Goal: Transaction & Acquisition: Purchase product/service

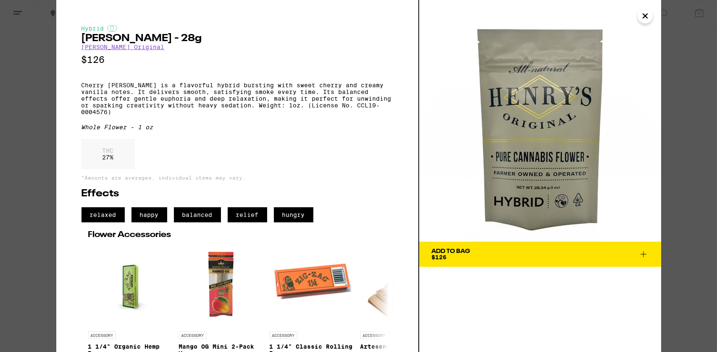
scroll to position [0, 2499]
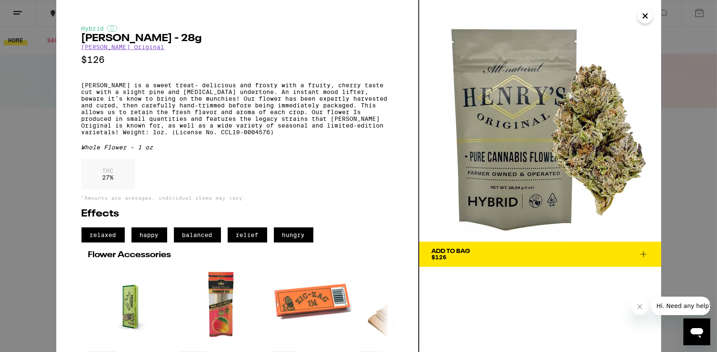
click at [24, 128] on div "Hybrid [PERSON_NAME] - 28g [PERSON_NAME] Original $126 [PERSON_NAME] is a sweet…" at bounding box center [358, 176] width 717 height 352
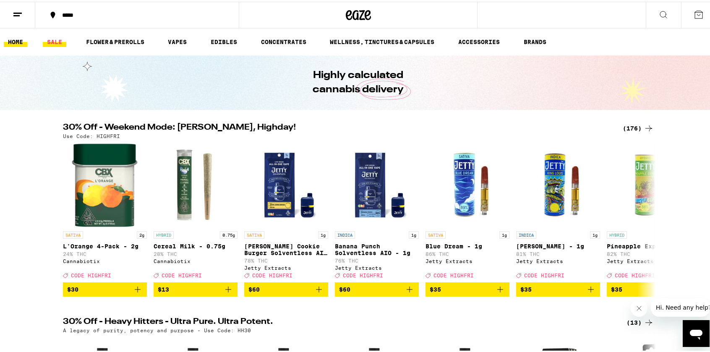
click at [54, 41] on link "SALE" at bounding box center [55, 40] width 24 height 10
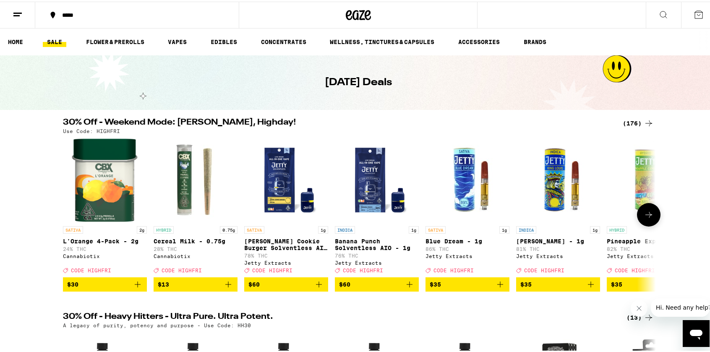
click at [647, 216] on icon at bounding box center [649, 213] width 7 height 6
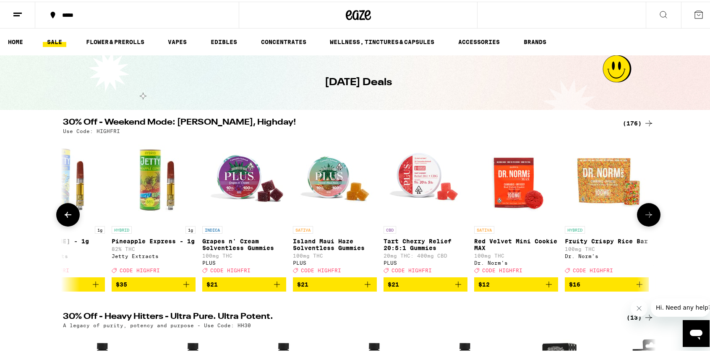
scroll to position [0, 500]
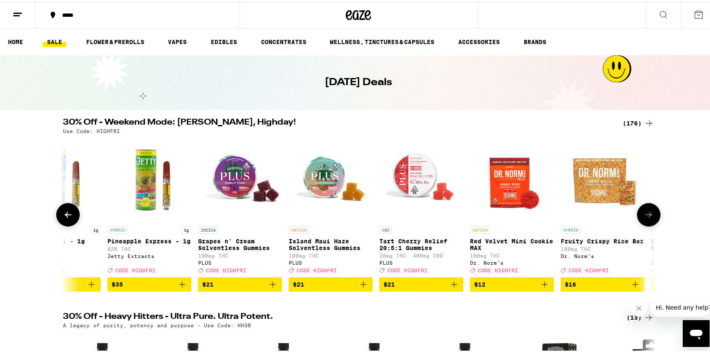
click at [647, 216] on icon at bounding box center [649, 213] width 7 height 6
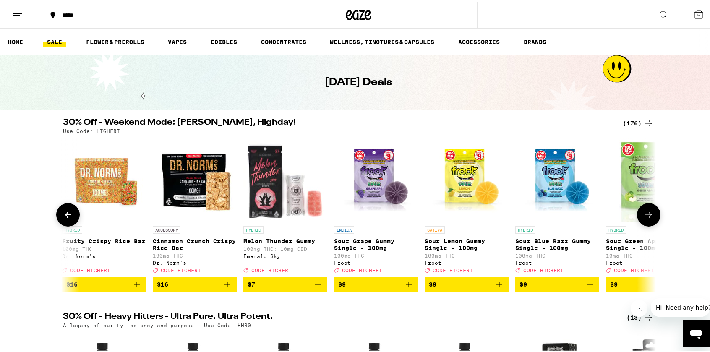
scroll to position [0, 999]
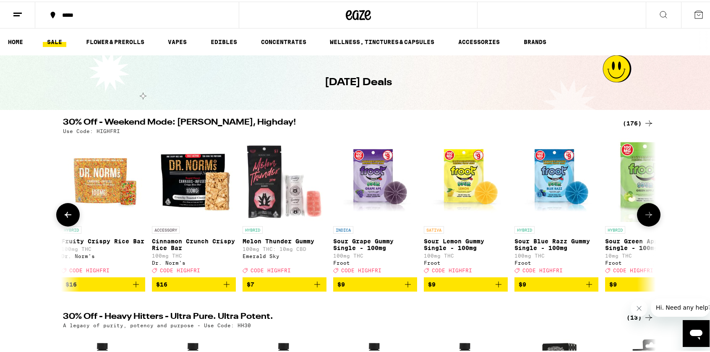
click at [647, 216] on icon at bounding box center [649, 213] width 7 height 6
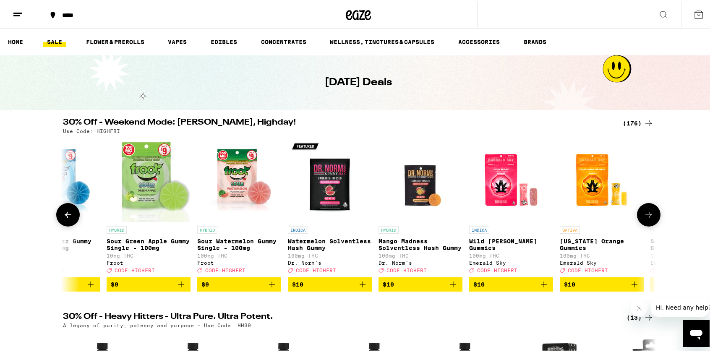
scroll to position [0, 1499]
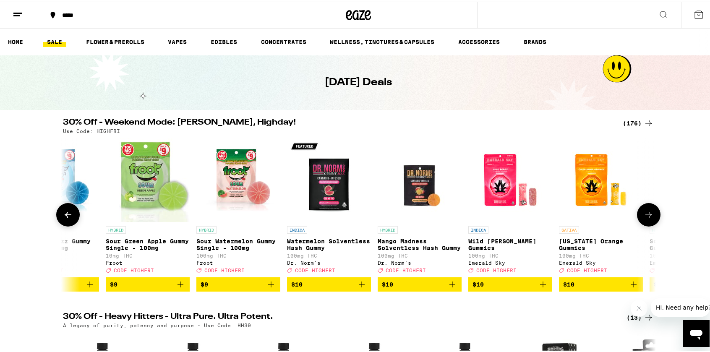
click at [254, 194] on img "Open page for Sour Watermelon Gummy Single - 100mg from Froot" at bounding box center [238, 178] width 84 height 84
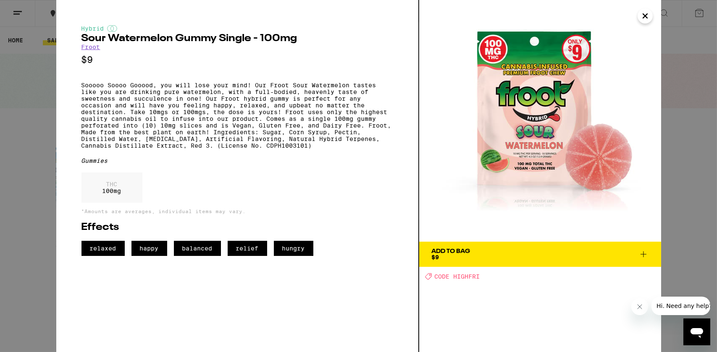
click at [643, 16] on icon "Close" at bounding box center [645, 16] width 10 height 13
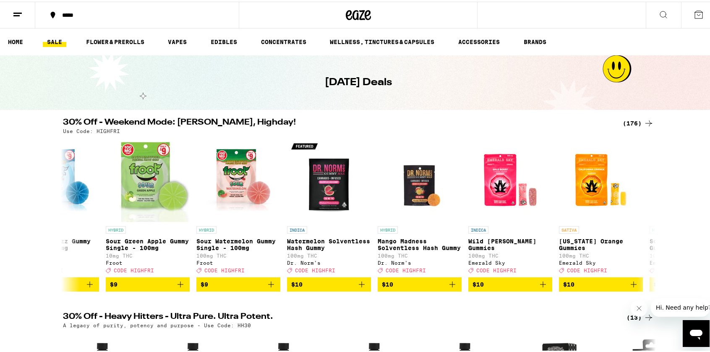
click at [354, 21] on icon at bounding box center [358, 13] width 25 height 15
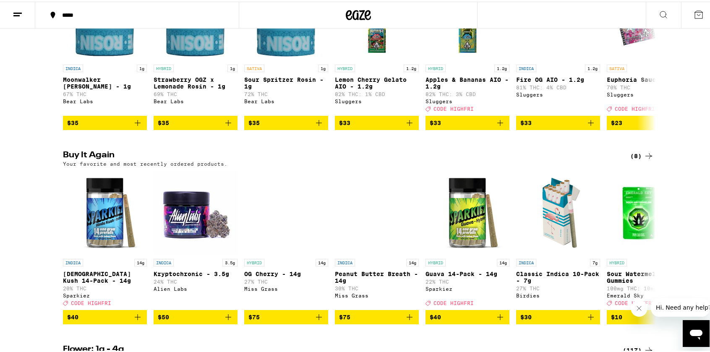
scroll to position [882, 0]
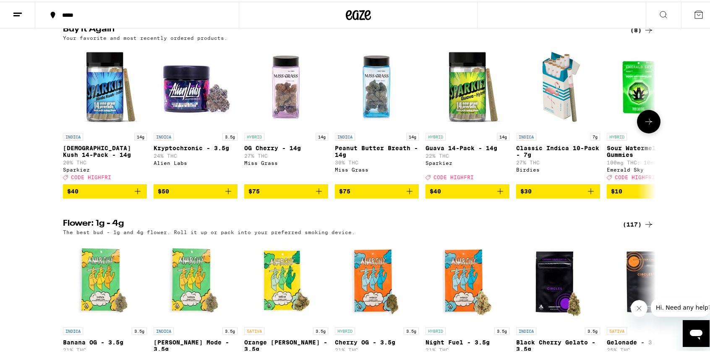
click at [651, 132] on button at bounding box center [649, 120] width 24 height 24
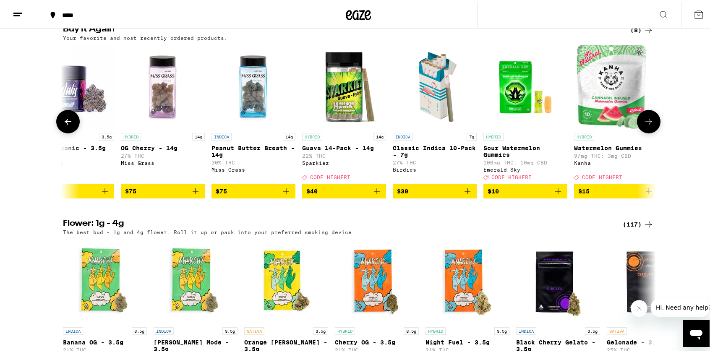
scroll to position [0, 134]
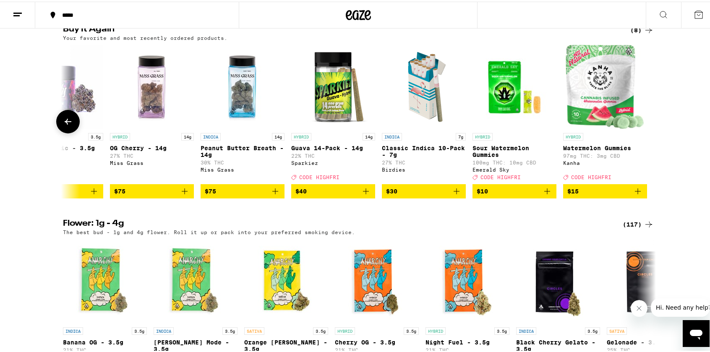
click at [59, 132] on button at bounding box center [68, 120] width 24 height 24
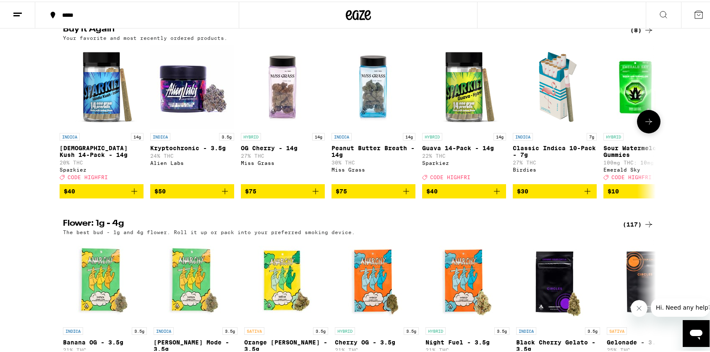
scroll to position [0, 0]
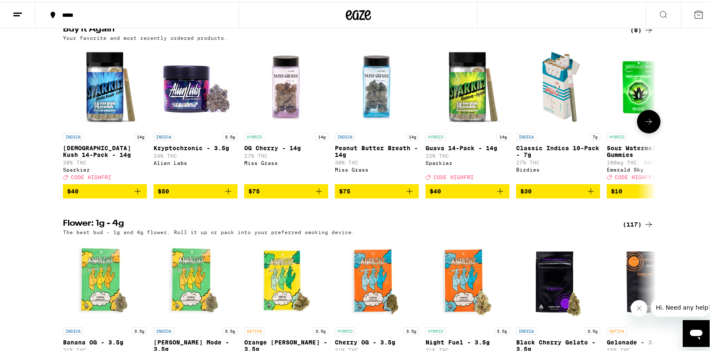
click at [649, 125] on icon at bounding box center [649, 120] width 10 height 10
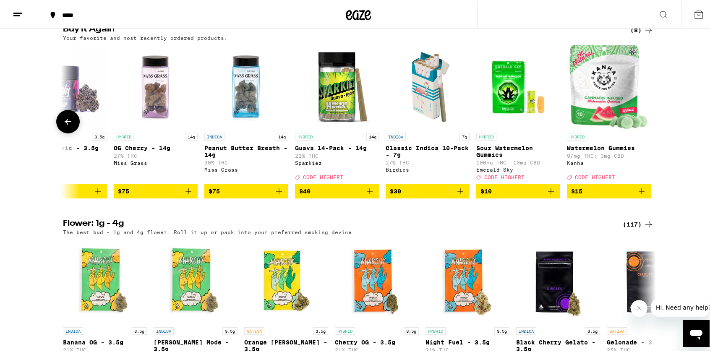
scroll to position [0, 134]
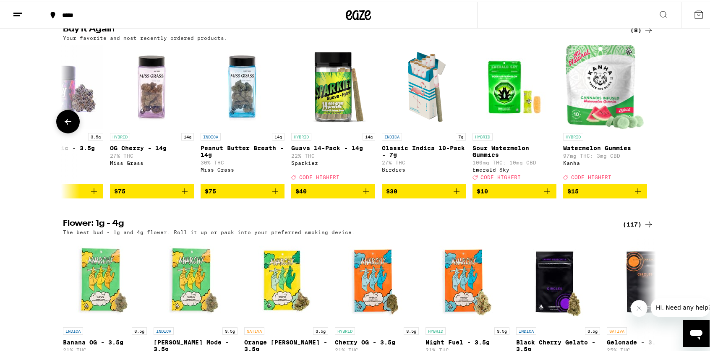
click at [65, 125] on icon at bounding box center [68, 120] width 10 height 10
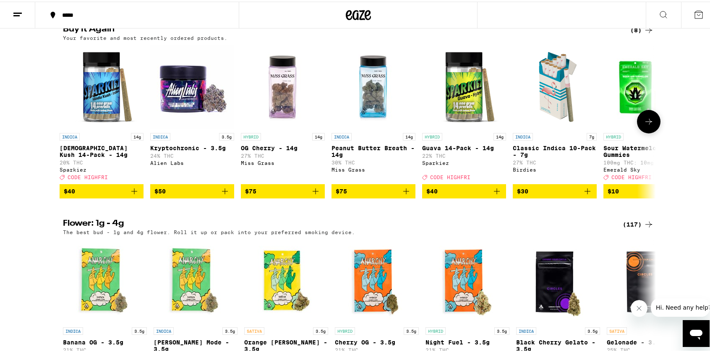
scroll to position [0, 0]
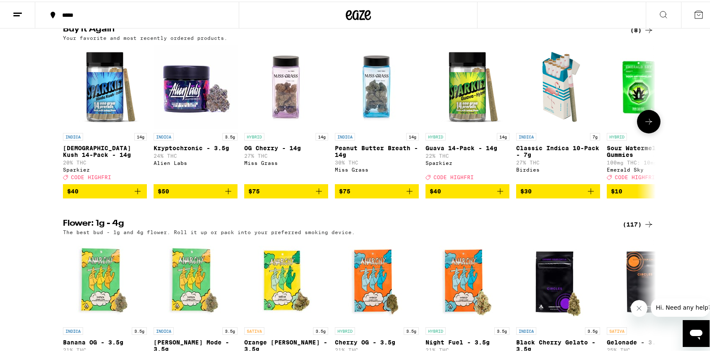
click at [650, 125] on icon at bounding box center [649, 120] width 10 height 10
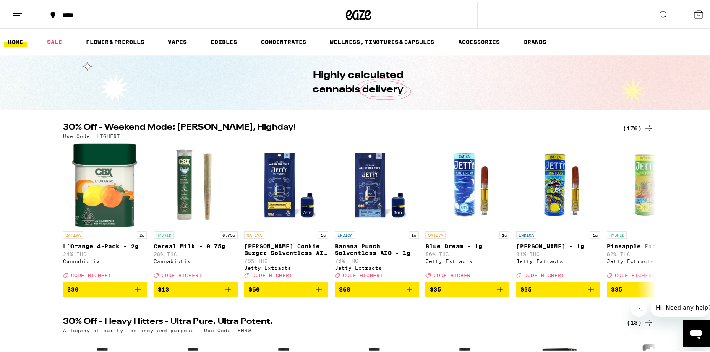
click at [659, 10] on icon at bounding box center [664, 13] width 10 height 10
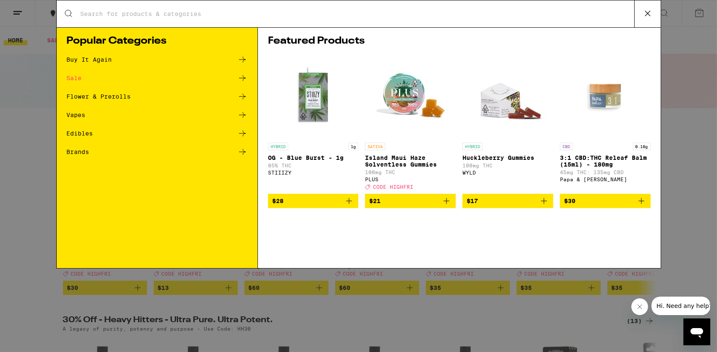
click at [341, 13] on input "Search for Products" at bounding box center [357, 14] width 554 height 8
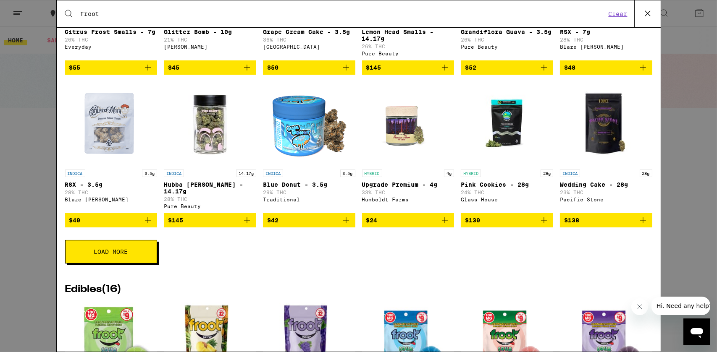
scroll to position [378, 0]
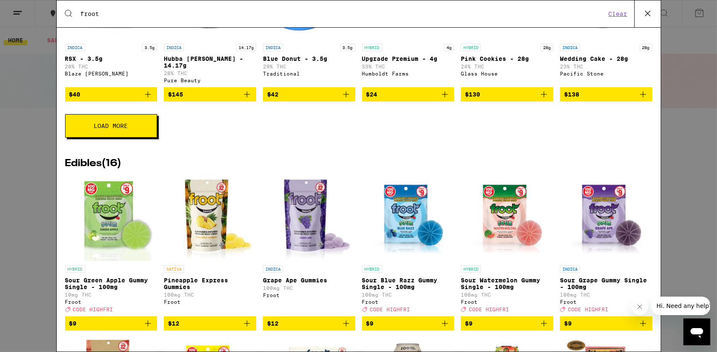
type input "froot"
click at [540, 329] on icon "Add to bag" at bounding box center [544, 324] width 10 height 10
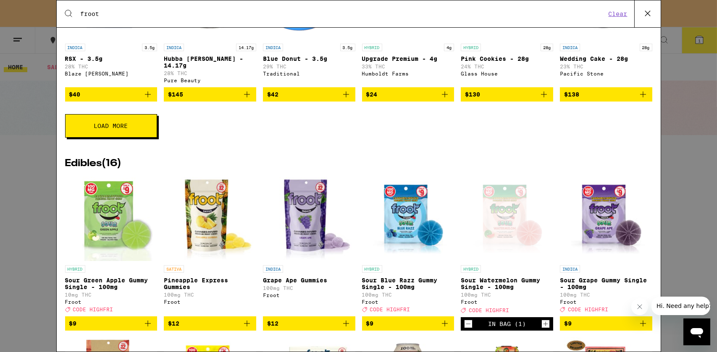
click at [542, 329] on icon "Increment" at bounding box center [546, 324] width 8 height 10
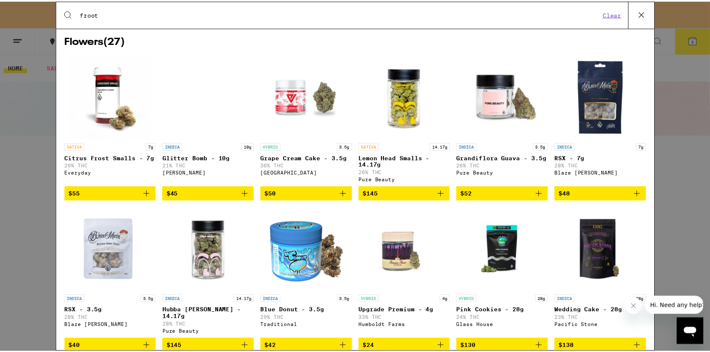
scroll to position [0, 0]
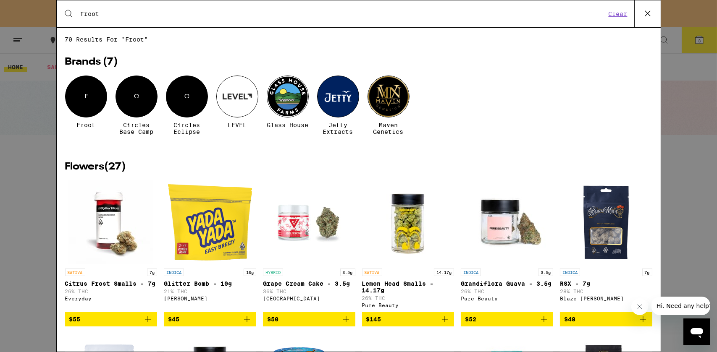
drag, startPoint x: 644, startPoint y: 14, endPoint x: 636, endPoint y: 20, distance: 9.7
click at [644, 14] on icon at bounding box center [647, 13] width 13 height 13
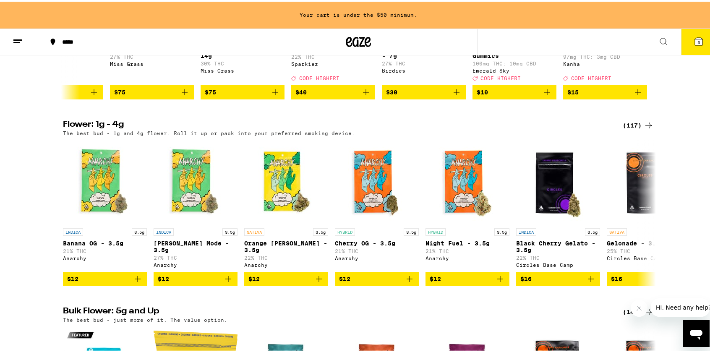
scroll to position [882, 0]
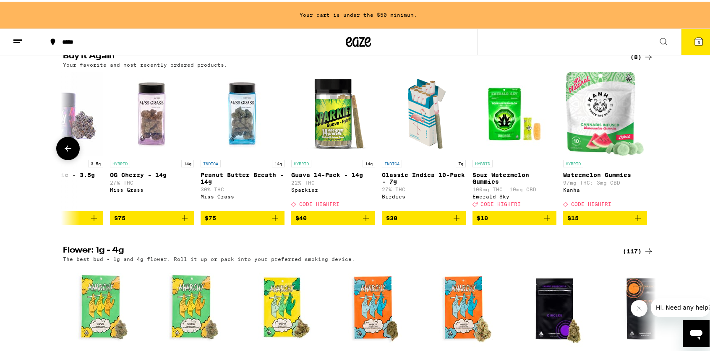
click at [74, 159] on button at bounding box center [68, 147] width 24 height 24
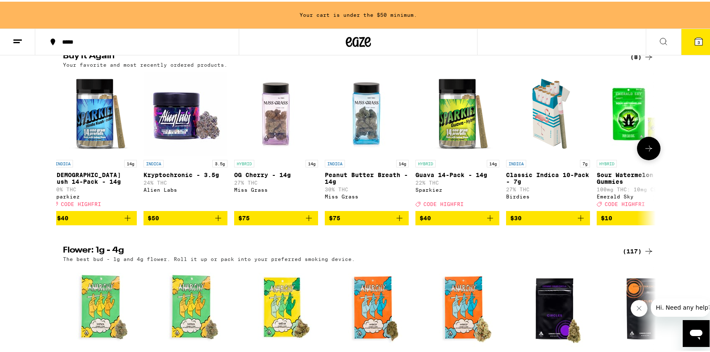
scroll to position [0, 0]
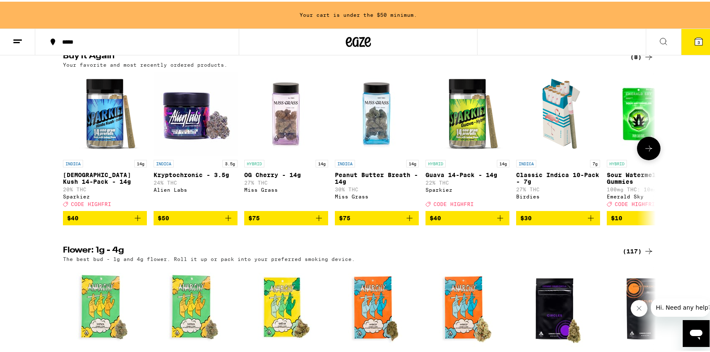
click at [647, 159] on button at bounding box center [649, 147] width 24 height 24
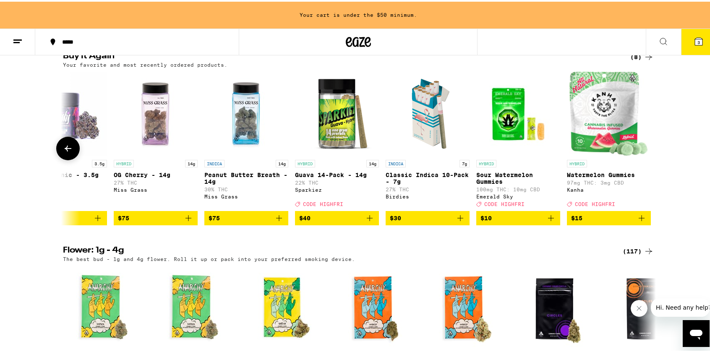
scroll to position [0, 134]
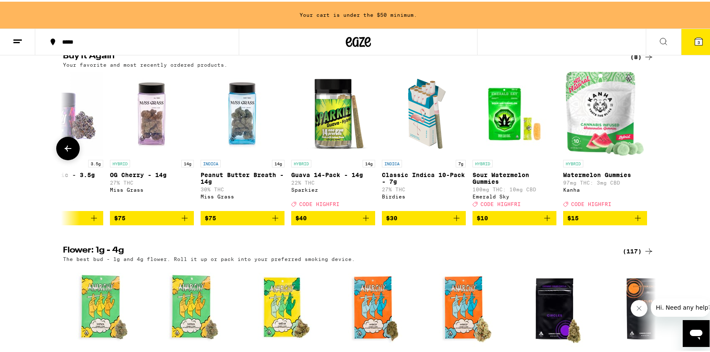
click at [647, 159] on div at bounding box center [649, 147] width 24 height 24
click at [598, 144] on img "Open page for Watermelon Gummies from Kanha" at bounding box center [605, 112] width 79 height 84
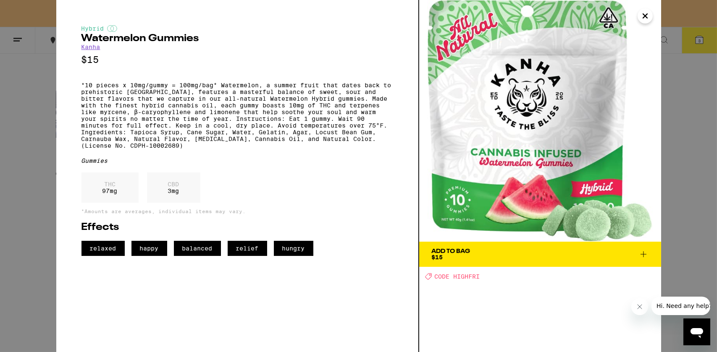
click at [644, 254] on icon at bounding box center [643, 254] width 10 height 10
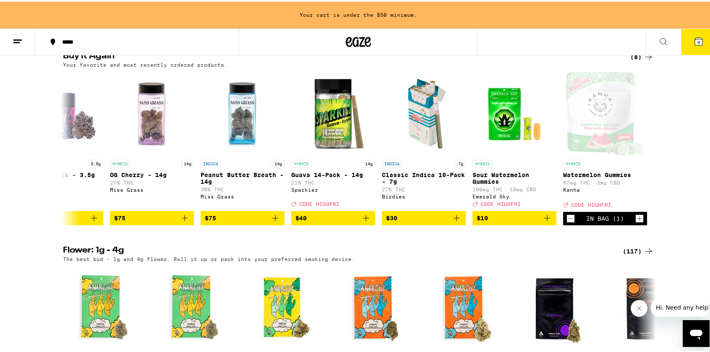
click at [692, 31] on button "4" at bounding box center [698, 40] width 35 height 26
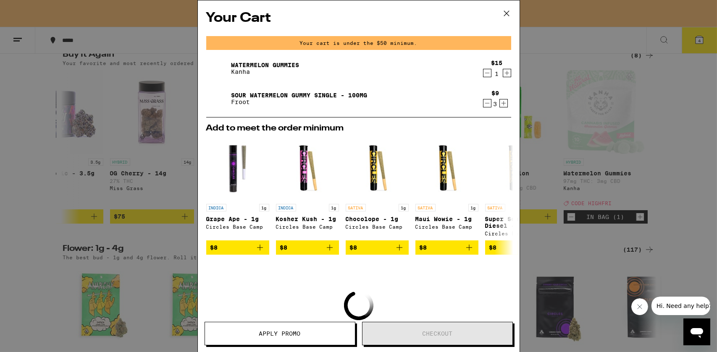
click at [483, 106] on icon "Decrement" at bounding box center [487, 103] width 8 height 10
click at [504, 12] on icon at bounding box center [506, 13] width 13 height 13
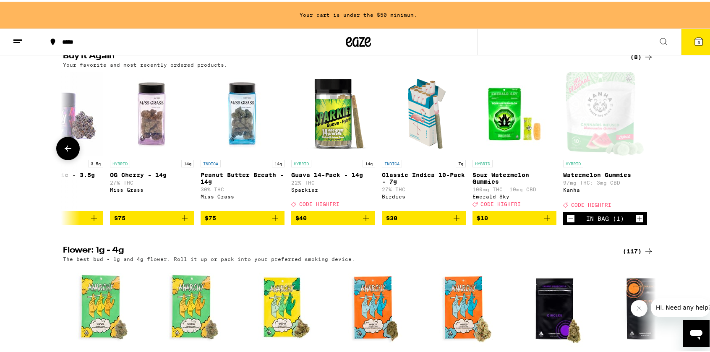
click at [71, 159] on button at bounding box center [68, 147] width 24 height 24
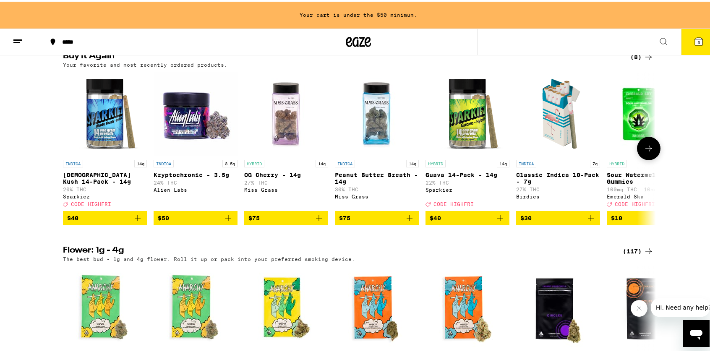
click at [100, 136] on img "Open page for Hindu Kush 14-Pack - 14g from Sparkiez" at bounding box center [105, 112] width 84 height 84
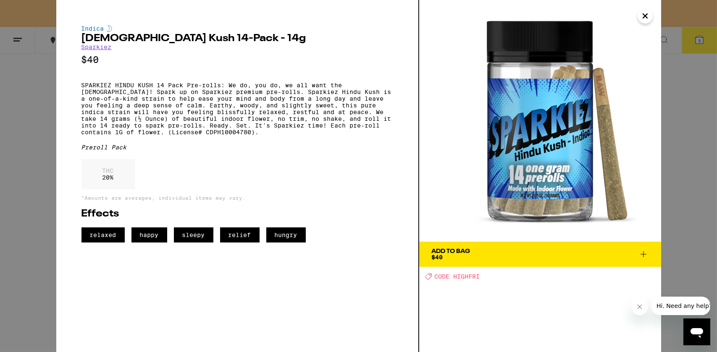
click at [533, 252] on span "Add To Bag $40" at bounding box center [540, 255] width 217 height 12
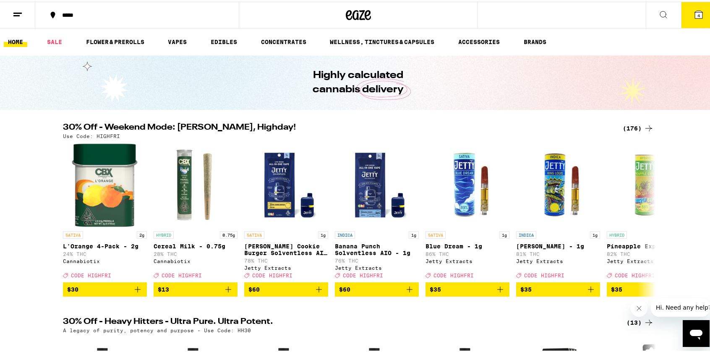
click at [660, 10] on icon at bounding box center [663, 13] width 7 height 7
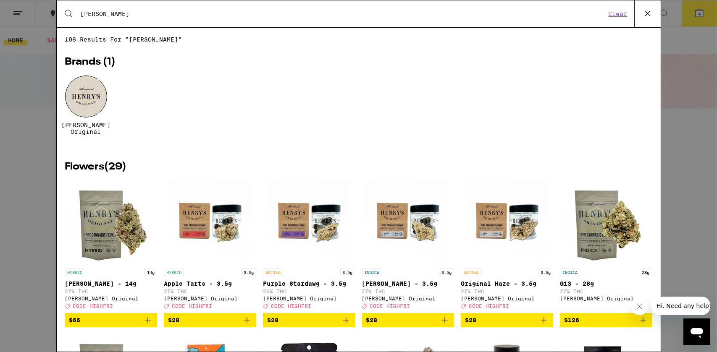
type input "henry"
click at [638, 325] on icon "Add to bag" at bounding box center [643, 320] width 10 height 10
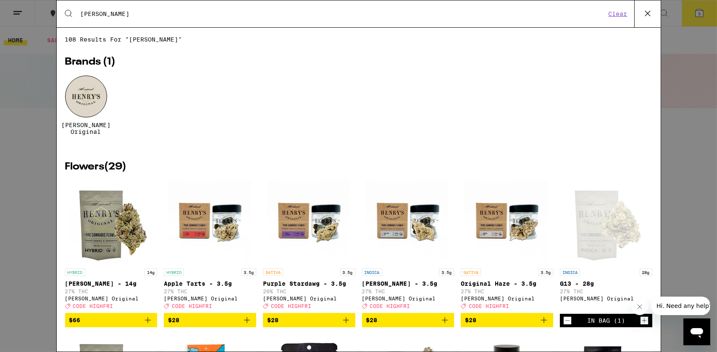
click at [648, 14] on icon at bounding box center [646, 13] width 5 height 5
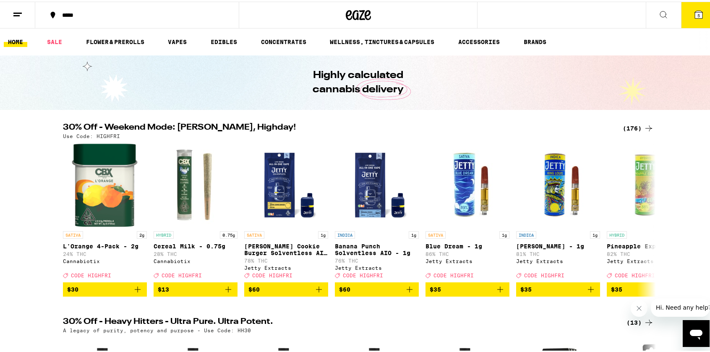
click at [693, 18] on button "5" at bounding box center [698, 13] width 35 height 26
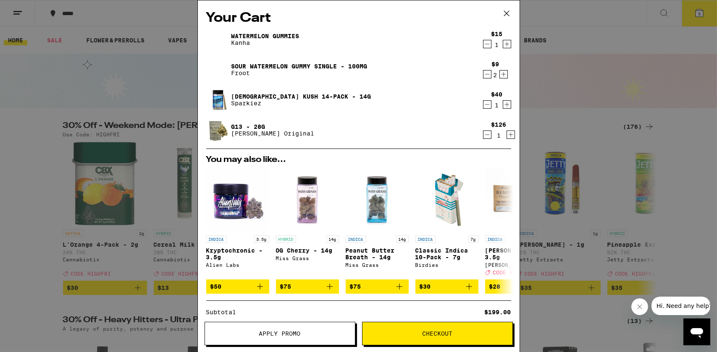
click at [311, 334] on span "Apply Promo" at bounding box center [280, 334] width 150 height 6
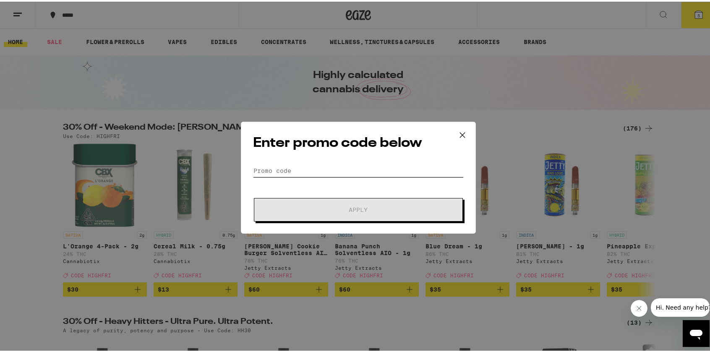
click at [263, 171] on input "Promo Code" at bounding box center [358, 169] width 211 height 13
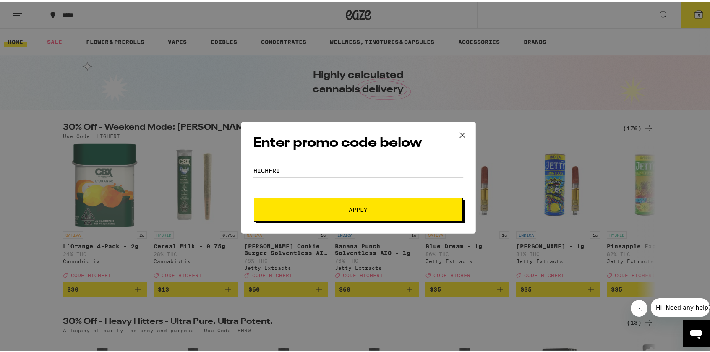
type input "highfri"
click at [328, 207] on span "Apply" at bounding box center [358, 208] width 151 height 6
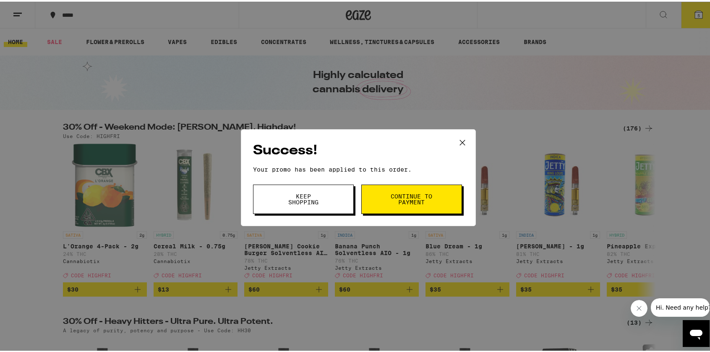
click at [417, 203] on span "Continue to payment" at bounding box center [411, 198] width 43 height 12
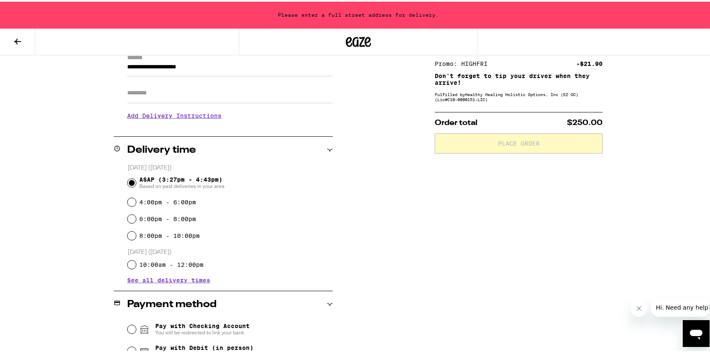
scroll to position [252, 0]
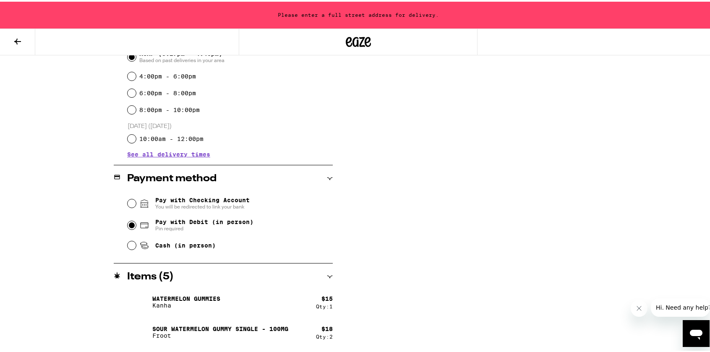
click at [128, 223] on input "Pay with Debit (in person) Pin required" at bounding box center [132, 224] width 8 height 8
radio input "true"
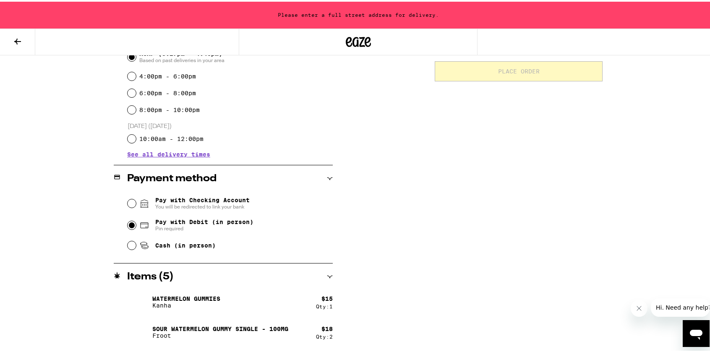
scroll to position [309, 0]
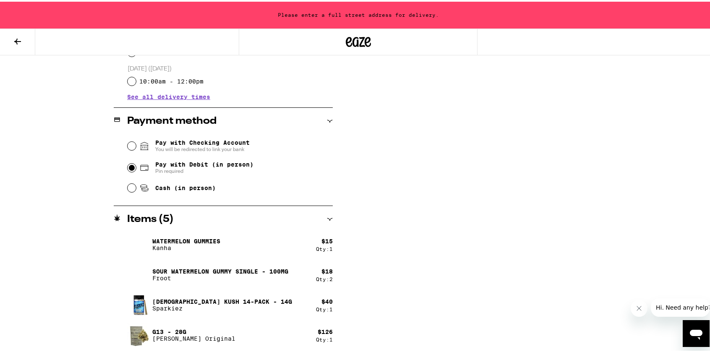
click at [143, 239] on img at bounding box center [139, 243] width 24 height 24
click at [15, 41] on icon at bounding box center [18, 40] width 10 height 10
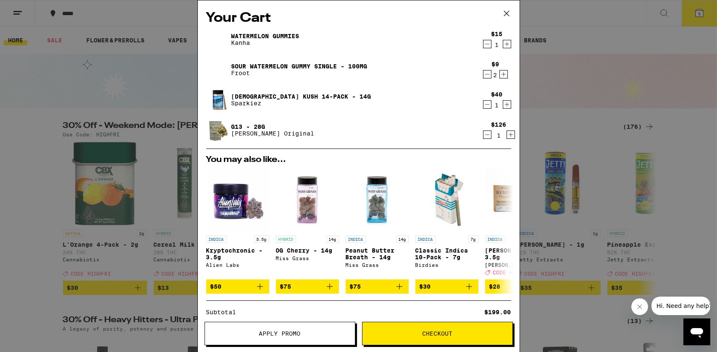
click at [72, 91] on div "Your Cart Watermelon Gummies Kanha $15 1 Sour Watermelon Gummy Single - 100mg F…" at bounding box center [358, 176] width 717 height 352
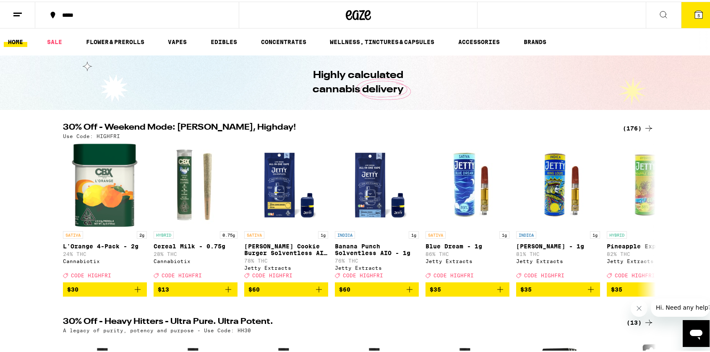
click at [686, 17] on button "5" at bounding box center [698, 13] width 35 height 26
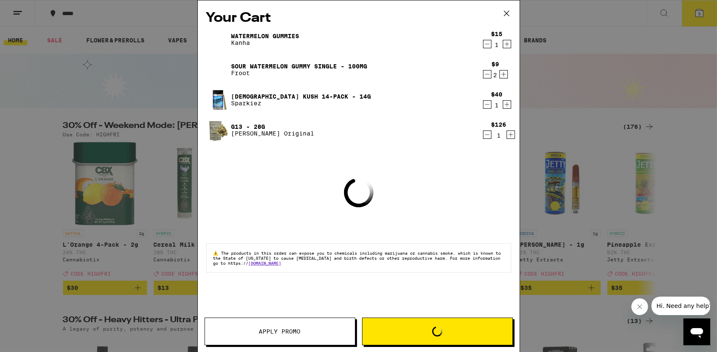
click at [506, 72] on icon "Increment" at bounding box center [504, 74] width 8 height 10
click at [487, 45] on icon "Decrement" at bounding box center [487, 44] width 8 height 10
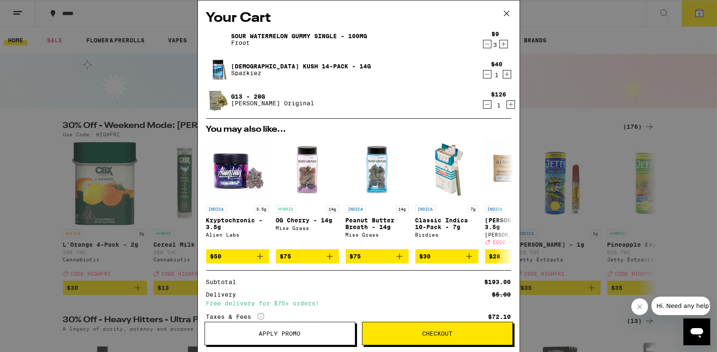
click at [291, 341] on button "Apply Promo" at bounding box center [279, 334] width 151 height 24
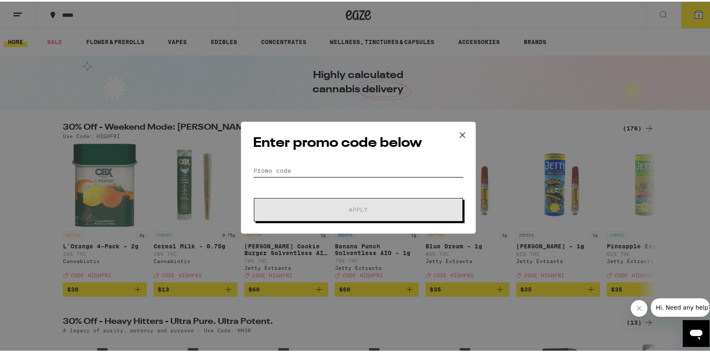
click at [300, 168] on input "Promo Code" at bounding box center [358, 169] width 211 height 13
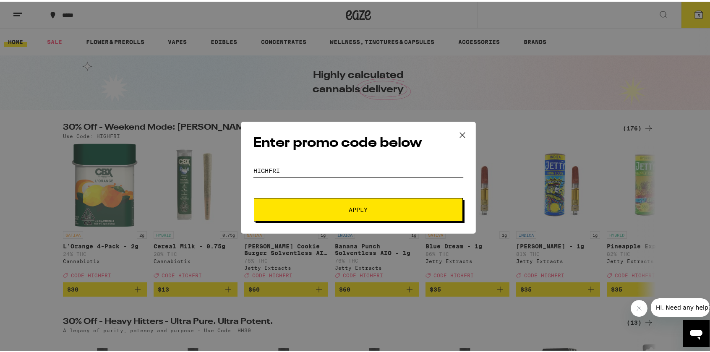
type input "highfri"
click at [307, 195] on form "Promo Code highfri Apply" at bounding box center [358, 191] width 211 height 57
click at [313, 210] on span "Apply" at bounding box center [358, 208] width 151 height 6
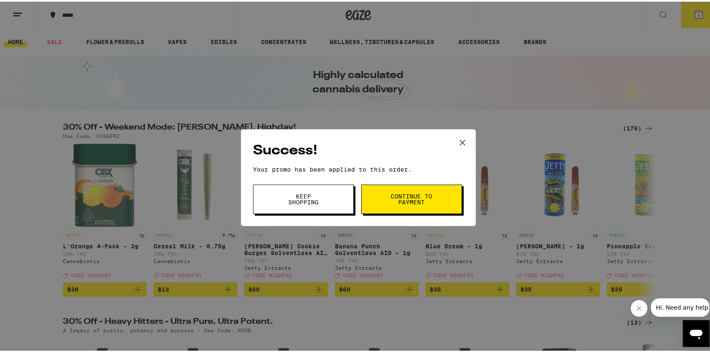
click at [385, 201] on button "Continue to payment" at bounding box center [412, 197] width 101 height 29
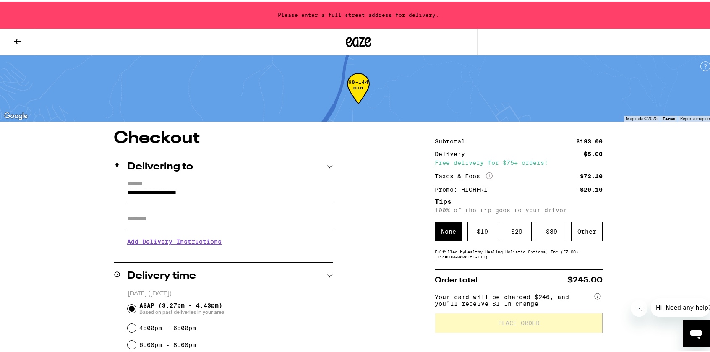
scroll to position [126, 0]
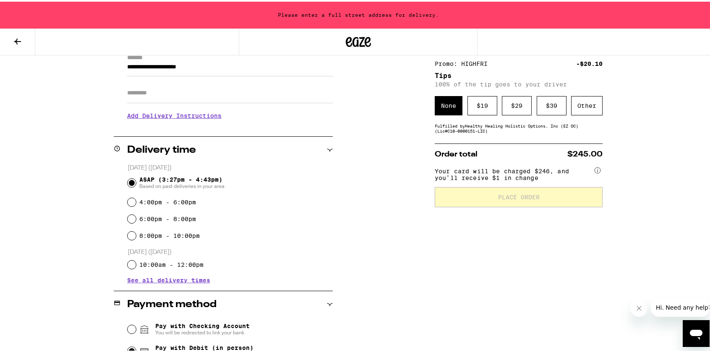
click at [568, 136] on div "Subtotal $193.00 Delivery $5.00 Free delivery for $75+ orders! Taxes & Fees Mor…" at bounding box center [519, 254] width 168 height 503
click at [581, 112] on div "Other" at bounding box center [586, 103] width 31 height 19
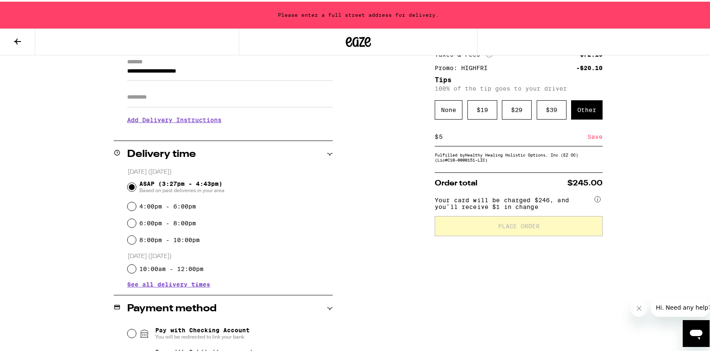
scroll to position [27, 0]
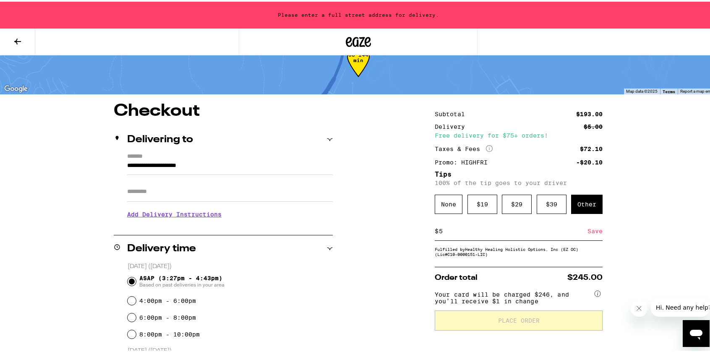
type input "5"
click at [597, 233] on div "Save" at bounding box center [595, 229] width 15 height 18
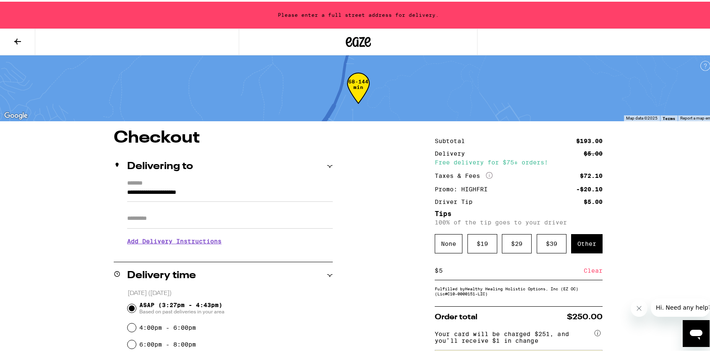
scroll to position [0, 0]
click at [127, 191] on input "**********" at bounding box center [230, 193] width 206 height 14
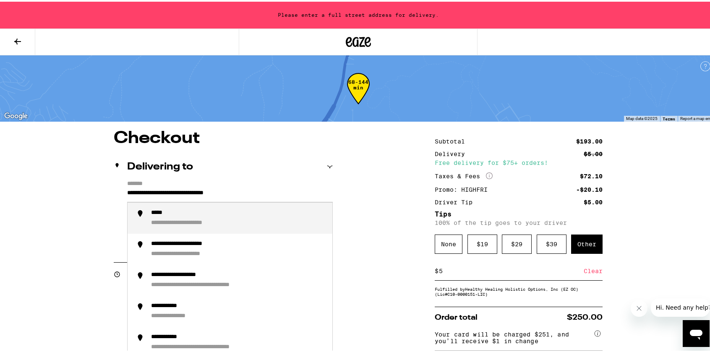
click at [163, 191] on input "**********" at bounding box center [230, 193] width 206 height 14
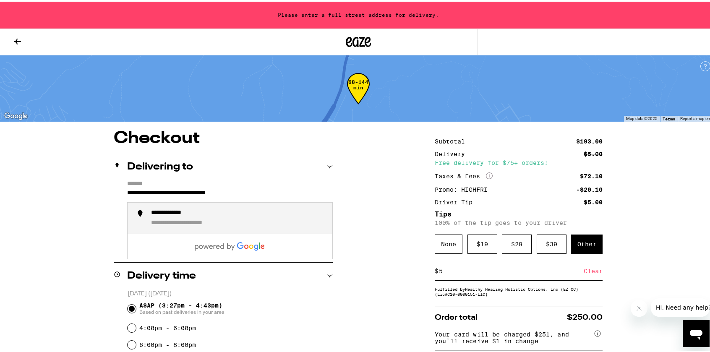
click at [186, 211] on div "**********" at bounding box center [177, 212] width 53 height 8
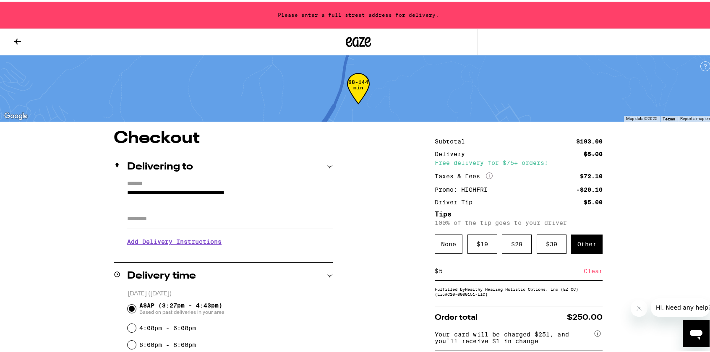
type input "**********"
